Goal: Task Accomplishment & Management: Use online tool/utility

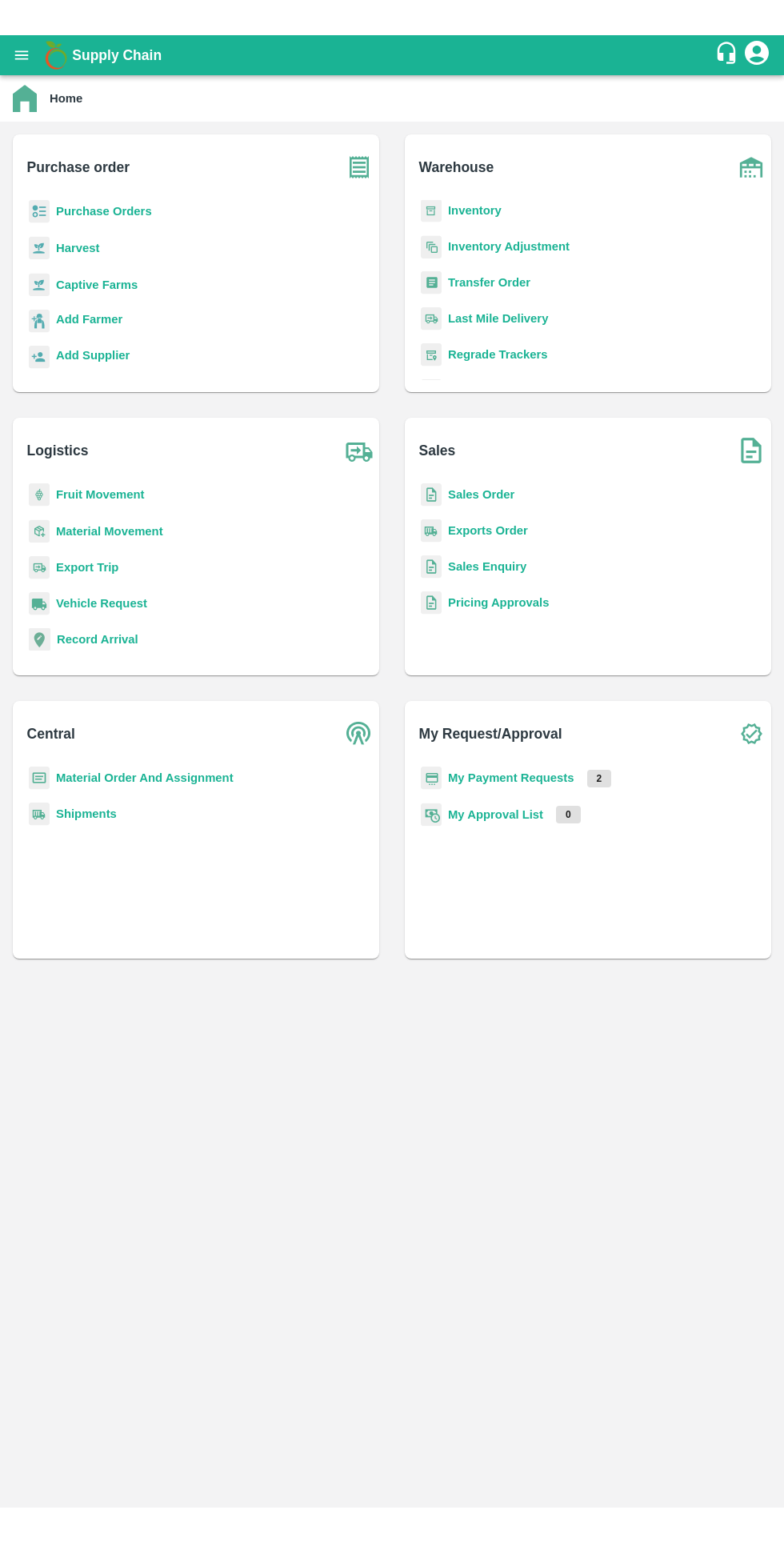
scroll to position [97, 0]
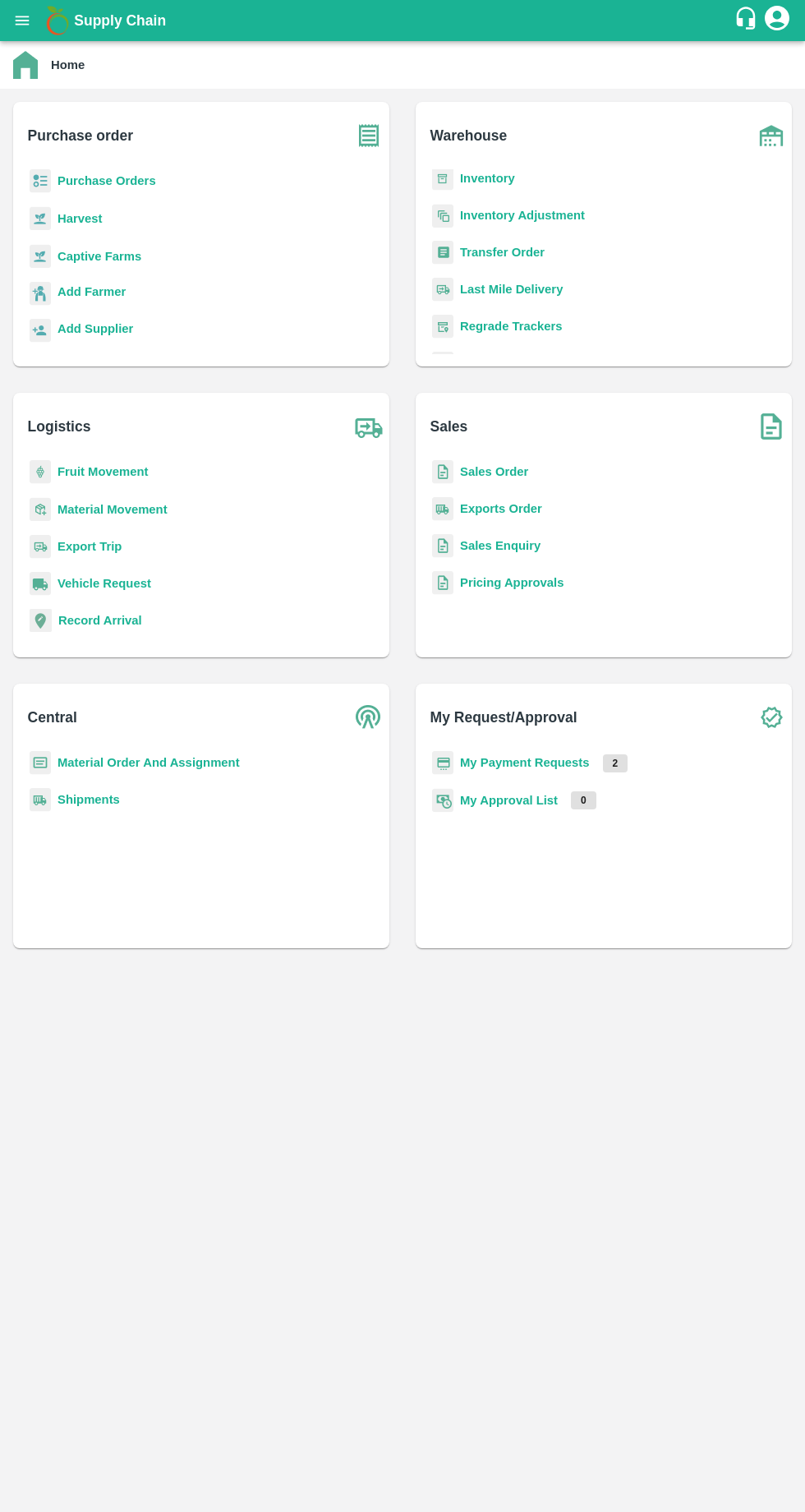
click at [479, 247] on b "Transfer Order" at bounding box center [502, 251] width 84 height 13
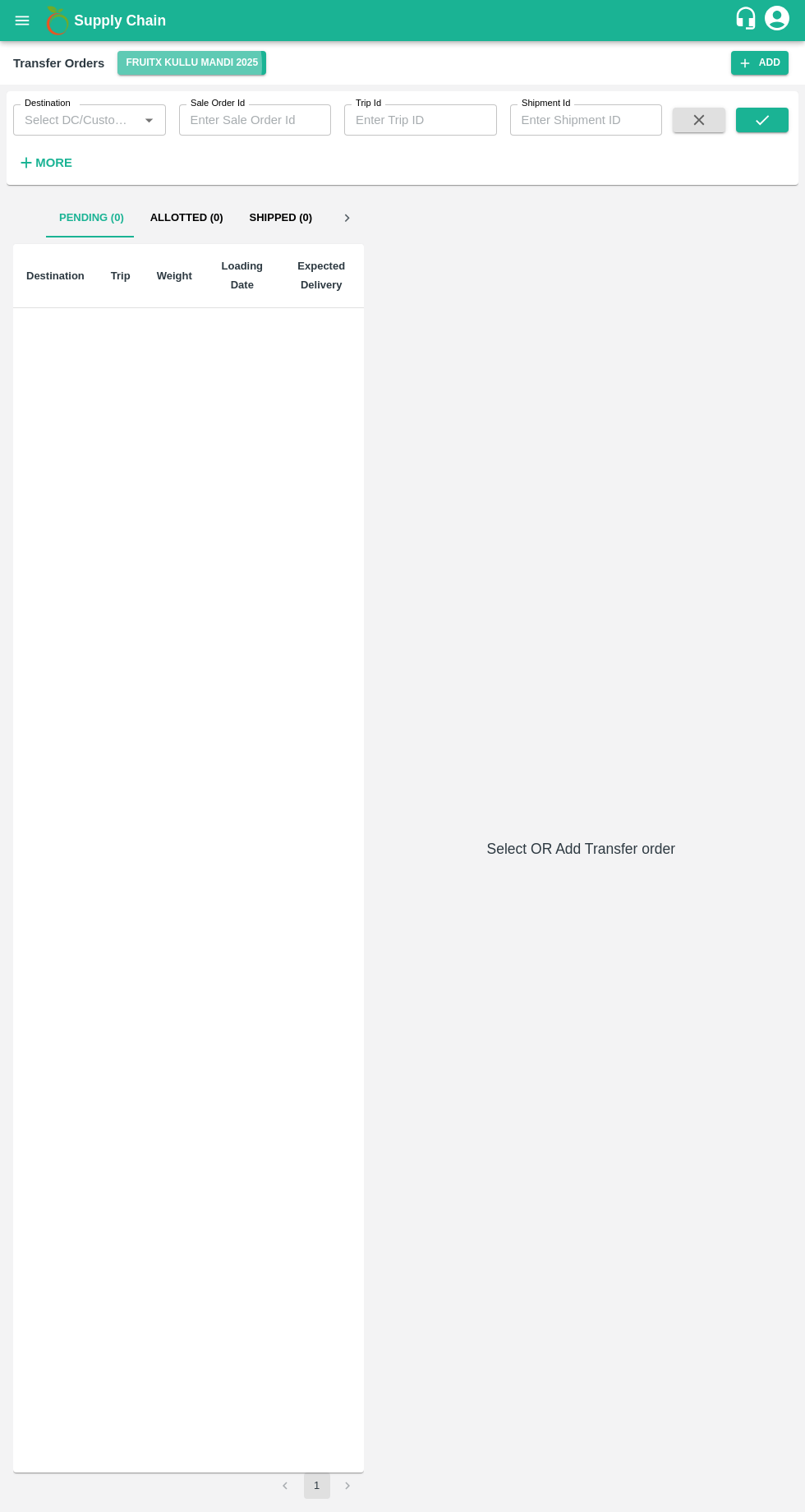
click at [174, 64] on button "FruitX Kullu Mandi 2025" at bounding box center [192, 63] width 148 height 24
click at [137, 153] on li "FruitX Shopian Mandi 2025" at bounding box center [184, 153] width 182 height 28
click at [66, 161] on strong "More" at bounding box center [53, 162] width 37 height 13
click at [126, 115] on input "Destination" at bounding box center [76, 119] width 116 height 21
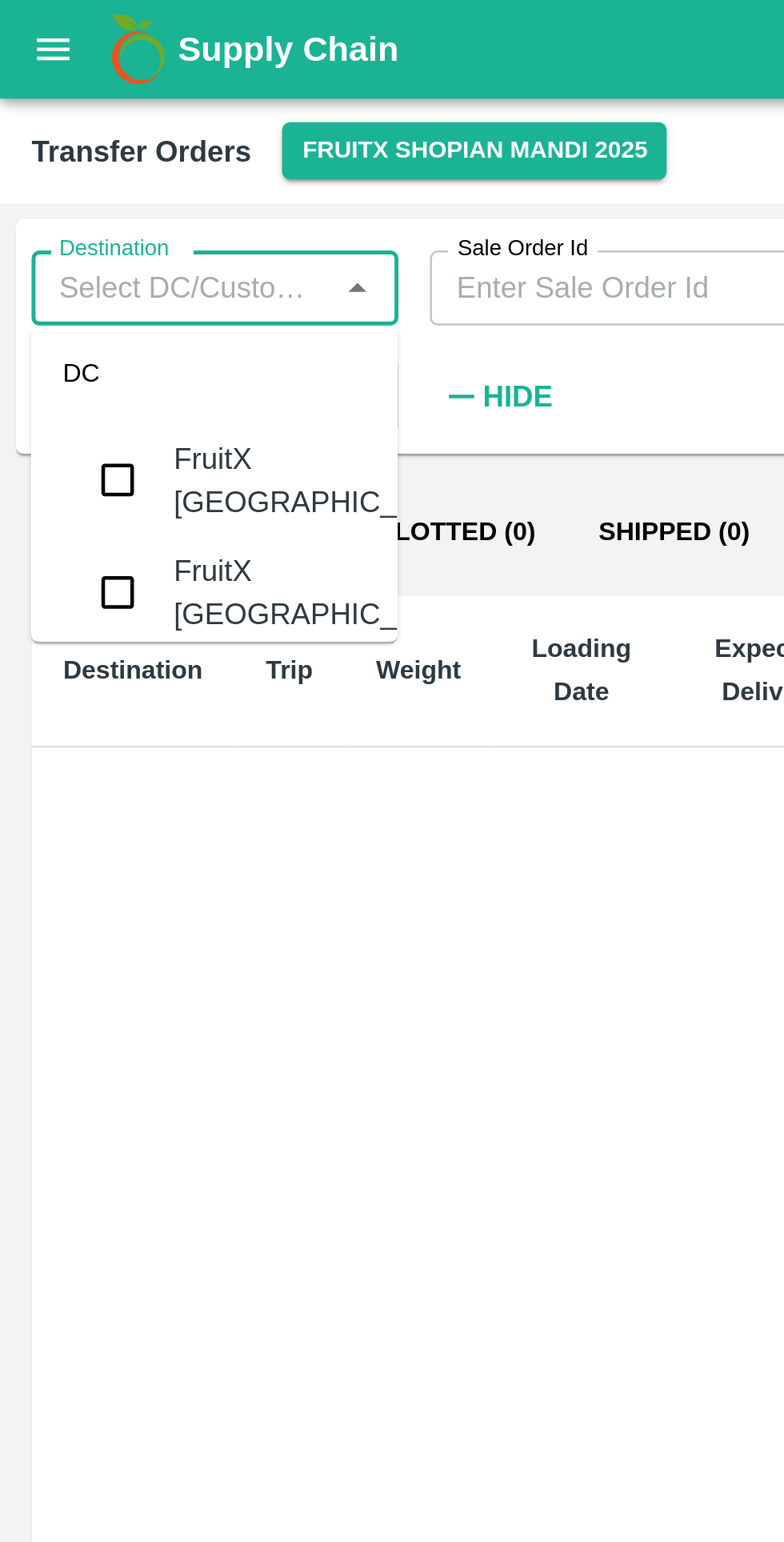
scroll to position [647, 0]
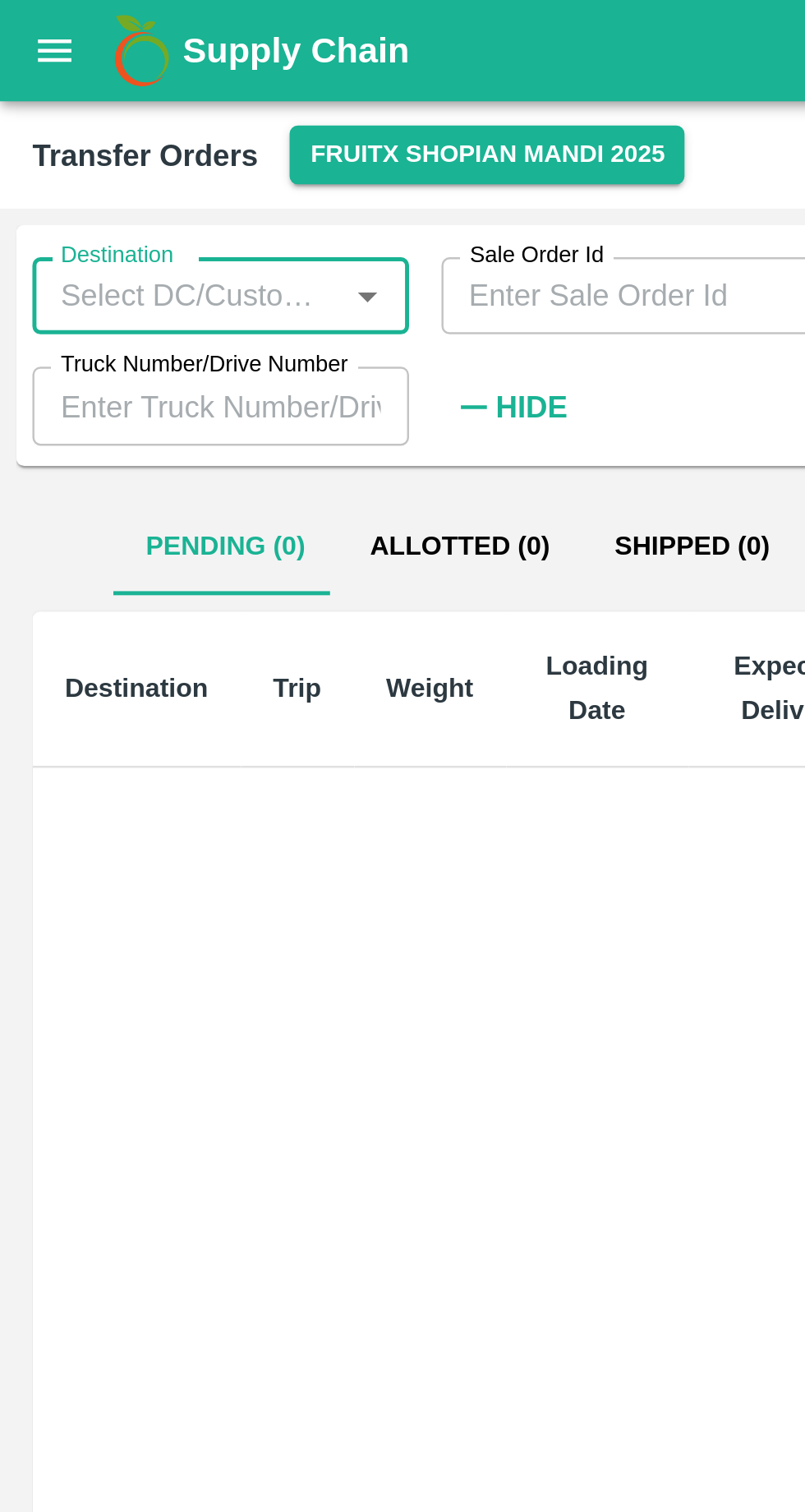
click at [148, 120] on icon "Open" at bounding box center [149, 120] width 8 height 4
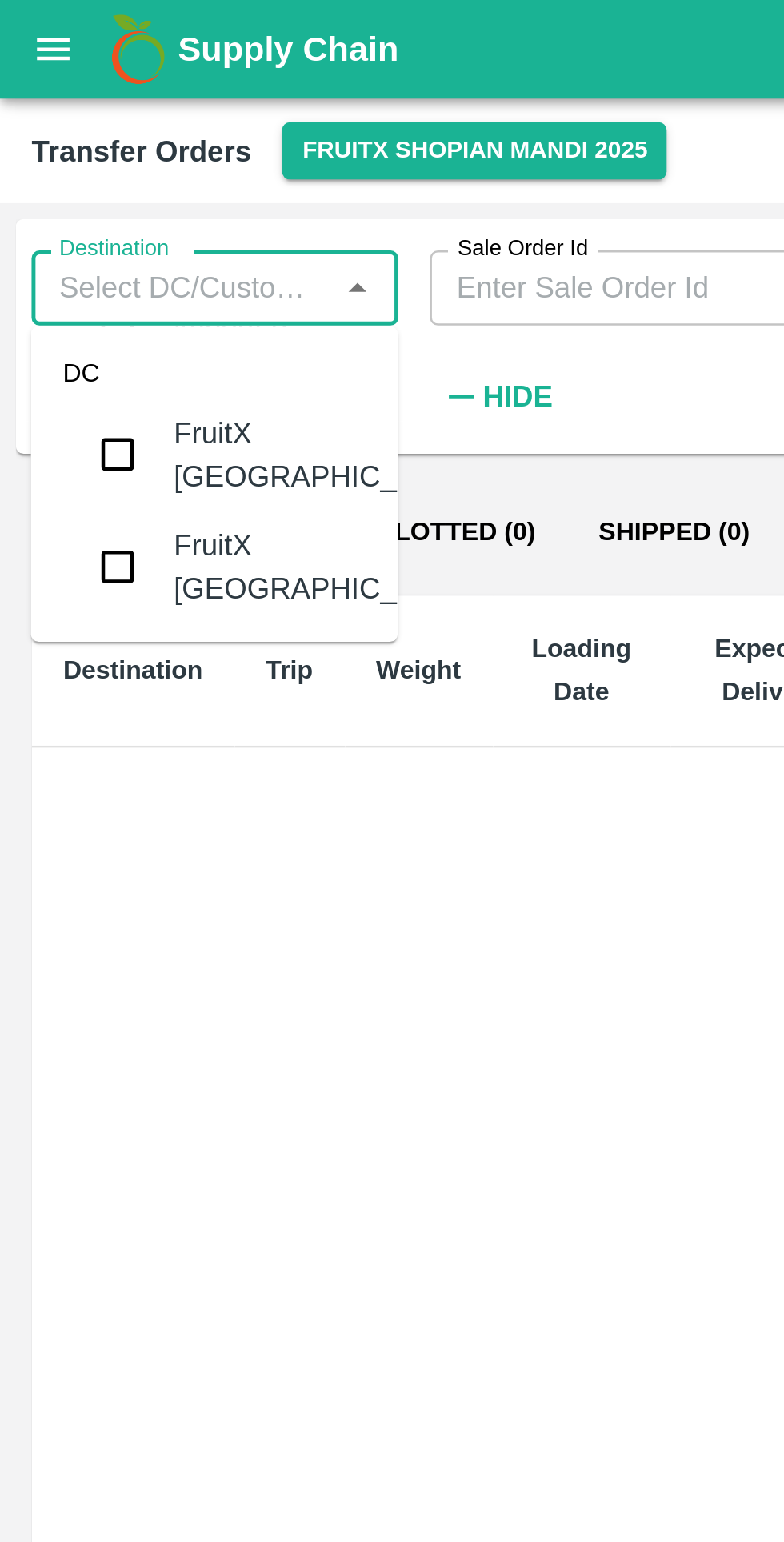
scroll to position [656, 0]
click at [48, 202] on input "checkbox" at bounding box center [48, 185] width 32 height 32
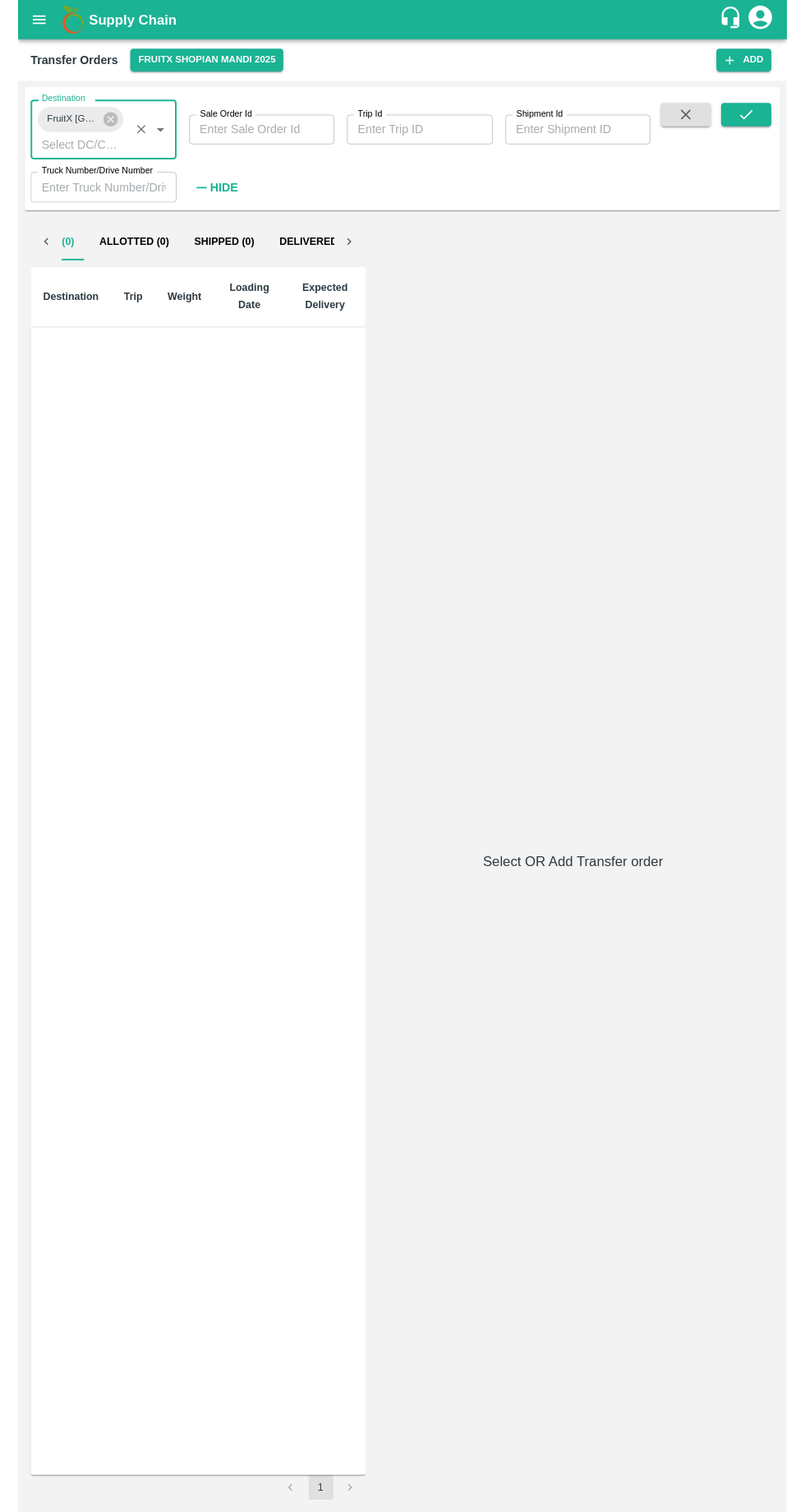
scroll to position [0, 80]
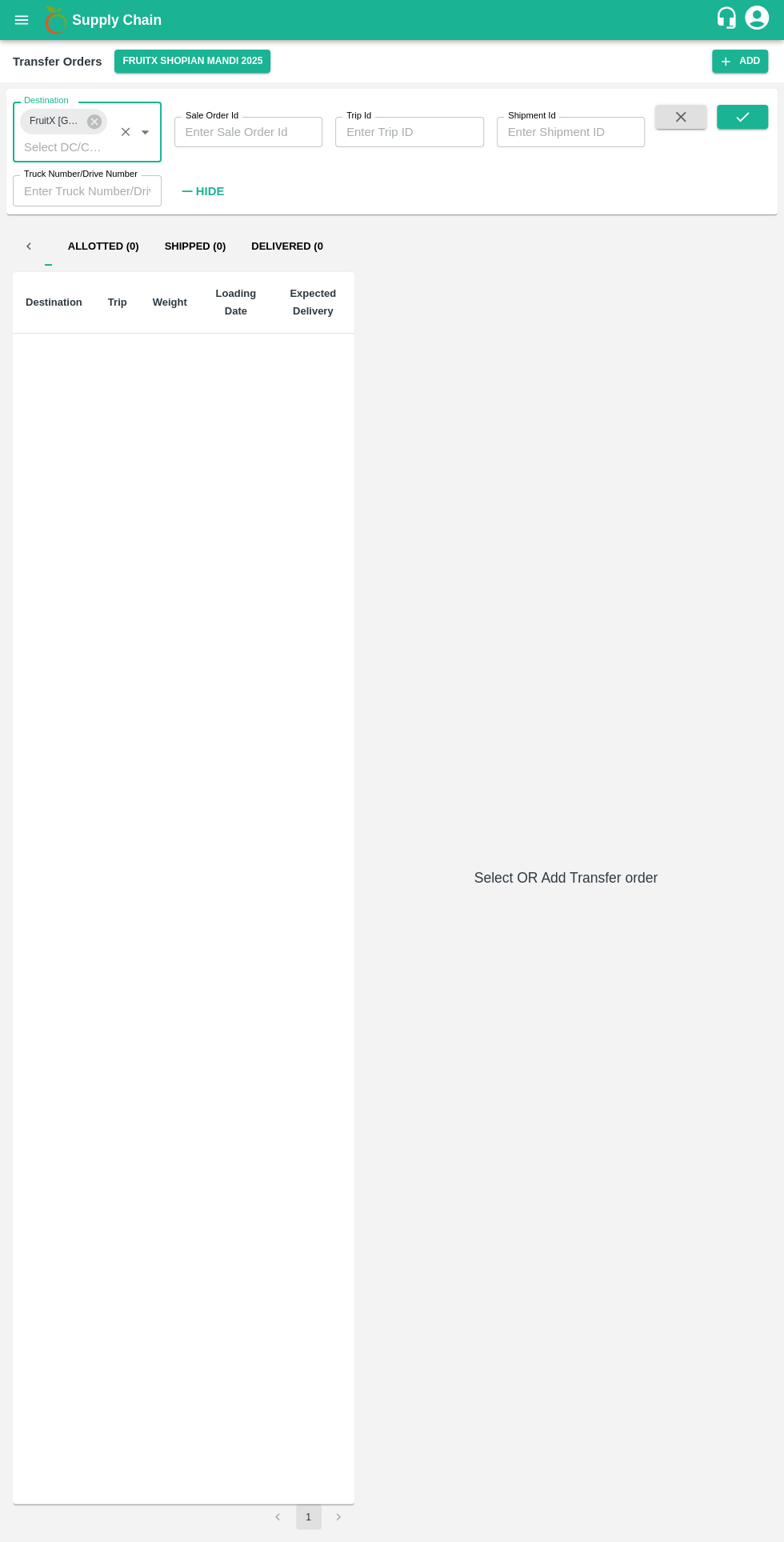
click at [135, 131] on button "Open" at bounding box center [144, 132] width 21 height 21
